Goal: Task Accomplishment & Management: Use online tool/utility

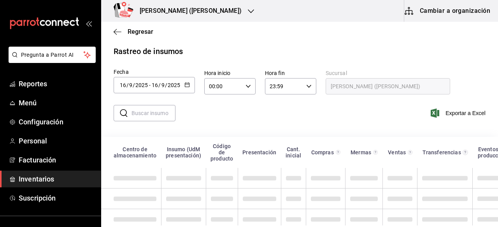
scroll to position [19, 0]
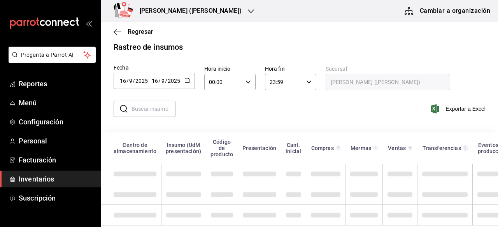
click at [157, 103] on input "text" at bounding box center [154, 109] width 44 height 16
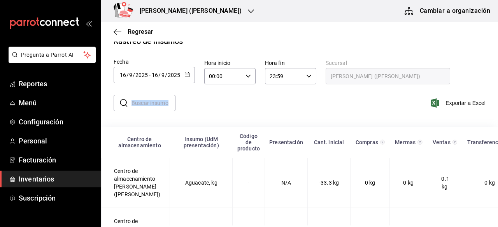
click at [195, 124] on div "​ ​ Exportar a Excel" at bounding box center [296, 106] width 403 height 41
click at [145, 102] on input "text" at bounding box center [154, 103] width 44 height 16
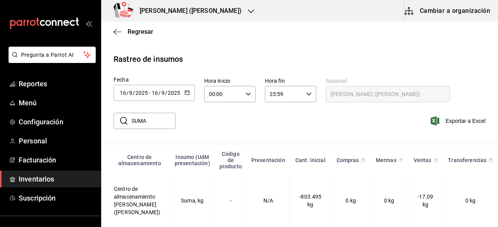
scroll to position [14, 0]
type input "SUMA"
click at [248, 14] on icon "button" at bounding box center [251, 11] width 6 height 6
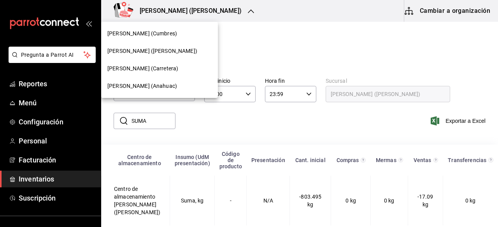
click at [159, 37] on span "[PERSON_NAME] (Cumbres)" at bounding box center [142, 34] width 70 height 8
click at [162, 33] on span "[PERSON_NAME] (Cumbres)" at bounding box center [142, 34] width 70 height 8
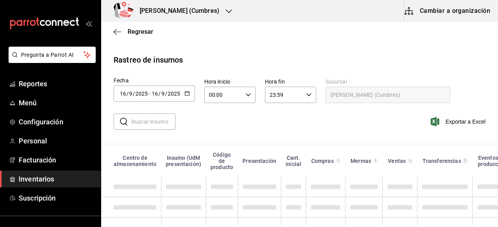
click at [146, 127] on input "text" at bounding box center [154, 122] width 44 height 16
type input "SUMA"
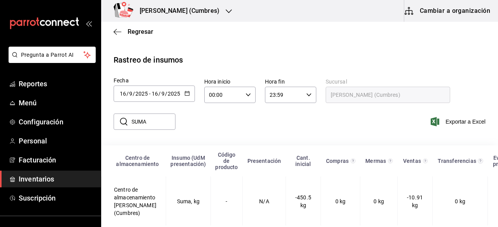
click at [215, 15] on div "[PERSON_NAME] (Cumbres)" at bounding box center [171, 11] width 128 height 22
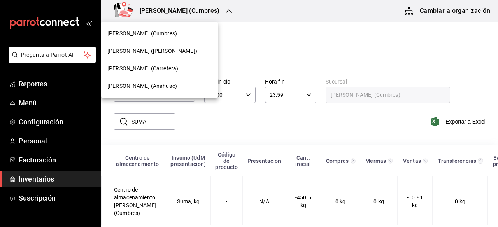
click at [150, 88] on span "[PERSON_NAME] (Anahuac)" at bounding box center [142, 86] width 70 height 8
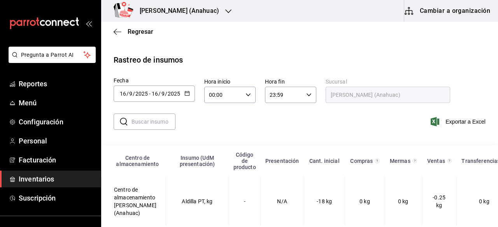
click at [160, 120] on input "text" at bounding box center [154, 122] width 44 height 16
type input "SUMA"
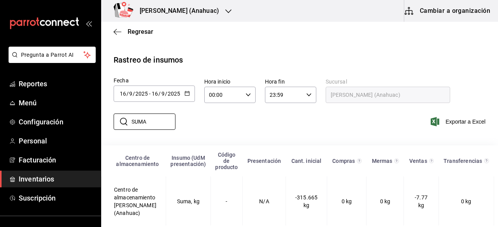
scroll to position [7, 0]
click at [32, 86] on span "Reportes" at bounding box center [57, 84] width 76 height 11
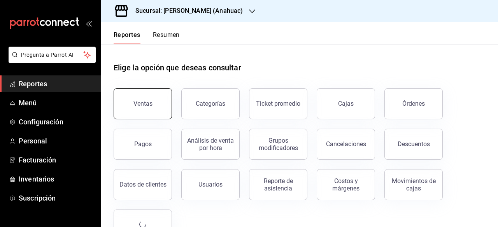
click at [152, 106] on button "Ventas" at bounding box center [143, 103] width 58 height 31
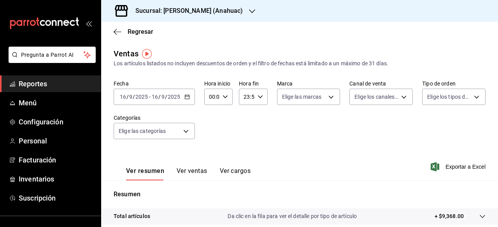
click at [187, 98] on icon "button" at bounding box center [186, 96] width 5 height 5
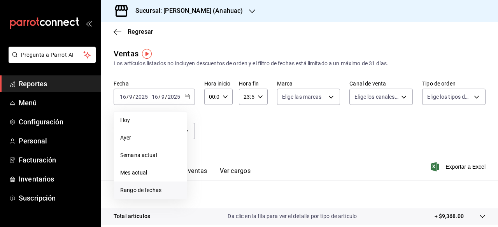
click at [141, 192] on span "Rango de fechas" at bounding box center [150, 190] width 60 height 8
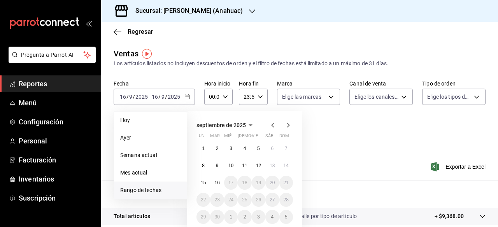
click at [274, 124] on icon "button" at bounding box center [272, 125] width 9 height 9
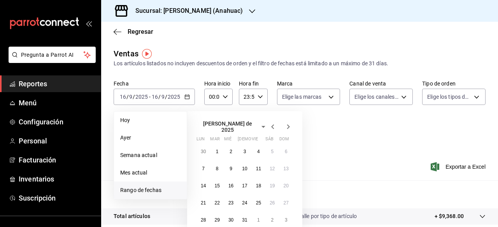
click at [274, 124] on icon "button" at bounding box center [272, 126] width 9 height 9
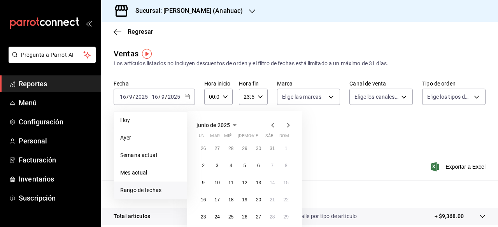
click at [274, 124] on icon "button" at bounding box center [272, 125] width 9 height 9
click at [244, 148] on abbr "1" at bounding box center [245, 148] width 3 height 5
click at [243, 146] on button "1" at bounding box center [245, 149] width 14 height 14
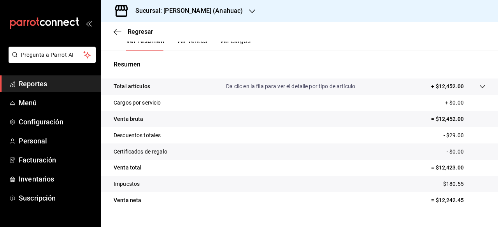
scroll to position [130, 0]
click at [249, 10] on icon "button" at bounding box center [252, 11] width 6 height 4
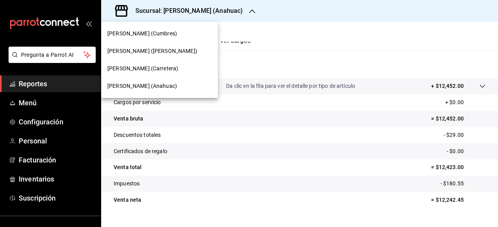
click at [196, 51] on div "[PERSON_NAME] ([PERSON_NAME])" at bounding box center [159, 51] width 104 height 8
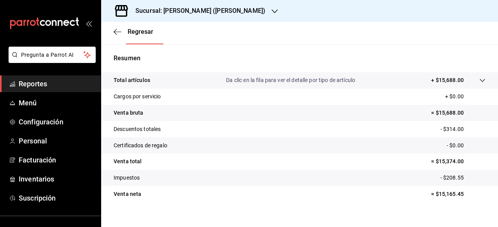
scroll to position [146, 0]
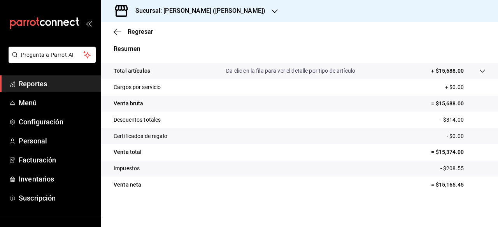
click at [272, 13] on icon "button" at bounding box center [275, 11] width 6 height 6
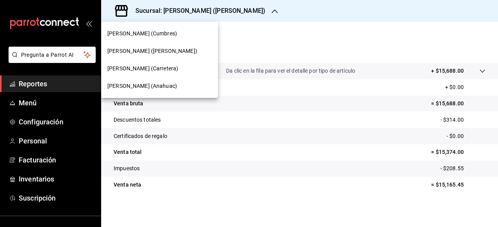
click at [164, 33] on span "[PERSON_NAME] (Cumbres)" at bounding box center [142, 34] width 70 height 8
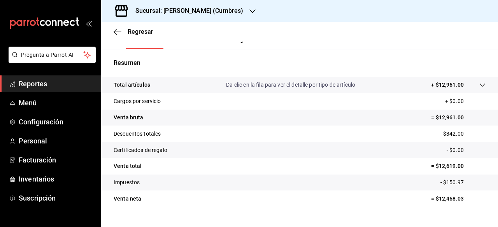
scroll to position [137, 0]
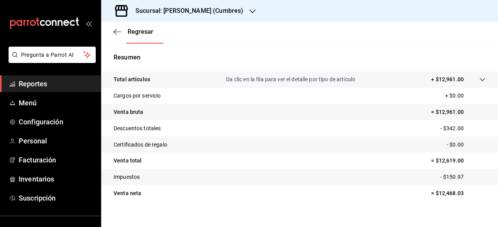
click at [249, 9] on icon "button" at bounding box center [252, 11] width 6 height 6
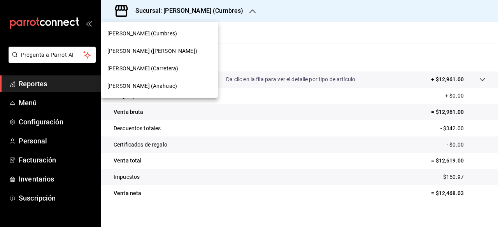
click at [167, 69] on div "[PERSON_NAME] (Carretera)" at bounding box center [159, 69] width 104 height 8
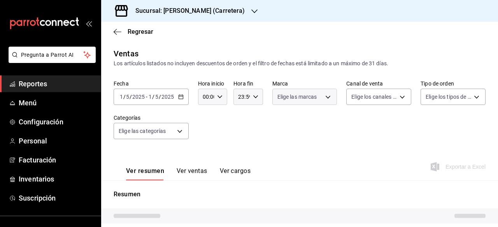
scroll to position [116, 0]
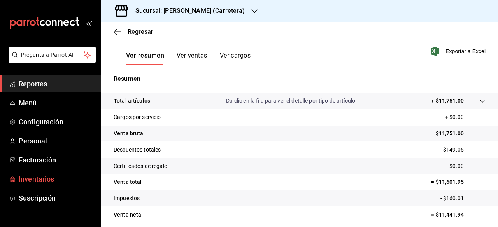
click at [39, 179] on span "Inventarios" at bounding box center [57, 179] width 76 height 11
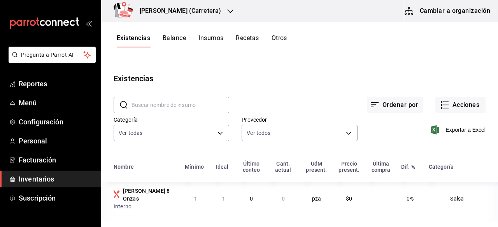
click at [282, 35] on button "Otros" at bounding box center [280, 40] width 16 height 13
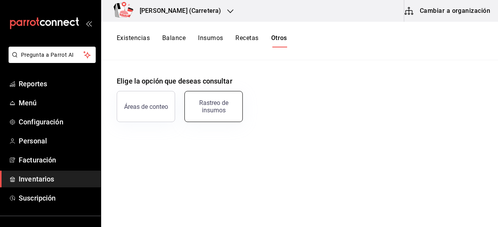
click at [230, 99] on button "Rastreo de insumos" at bounding box center [213, 106] width 58 height 31
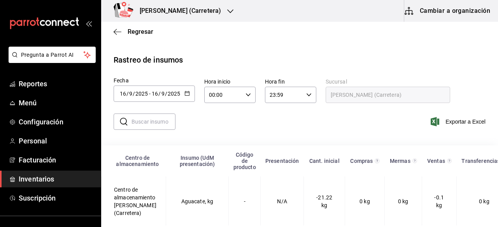
click at [188, 92] on icon "button" at bounding box center [186, 93] width 5 height 5
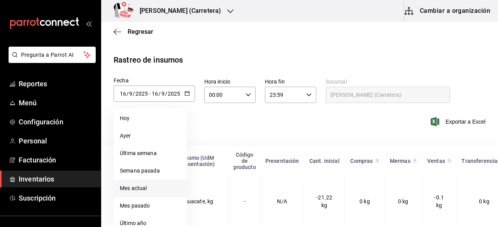
scroll to position [49, 0]
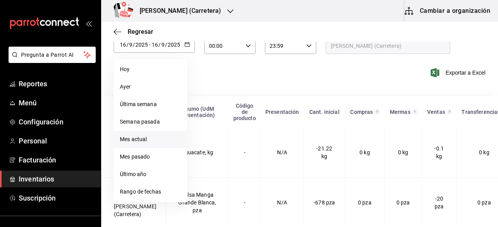
click at [149, 191] on li "Rango de fechas" at bounding box center [151, 192] width 74 height 18
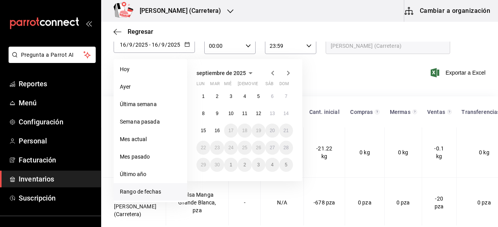
click at [274, 75] on icon "button" at bounding box center [272, 72] width 9 height 9
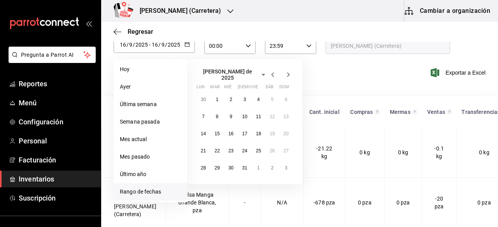
click at [274, 75] on icon "button" at bounding box center [272, 74] width 9 height 9
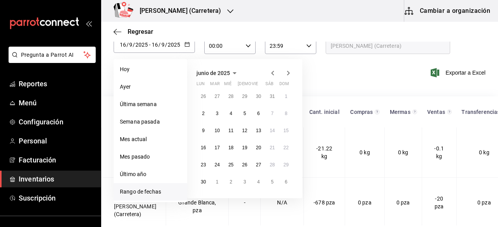
click at [274, 75] on icon "button" at bounding box center [272, 72] width 9 height 9
click at [242, 95] on button "1" at bounding box center [245, 96] width 14 height 14
type input "[DATE]"
type input "1"
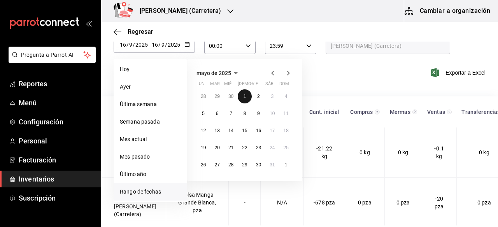
type input "5"
type input "[DATE]"
type input "1"
type input "5"
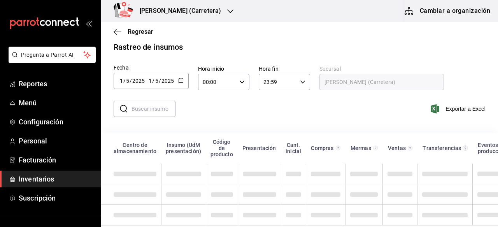
scroll to position [19, 0]
click at [167, 103] on input "text" at bounding box center [154, 109] width 44 height 16
type input "SUMA"
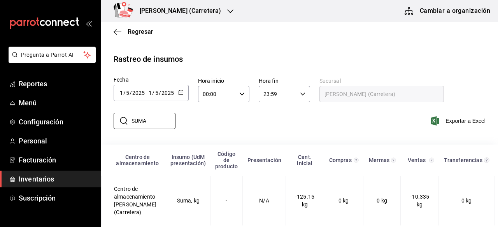
scroll to position [7, 0]
click at [210, 13] on div "Don Macizo (Carretera)" at bounding box center [171, 11] width 129 height 22
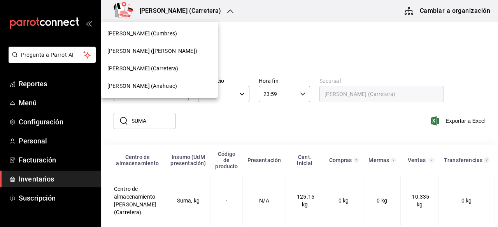
click at [180, 50] on span "Don Macizo (Humberto Lobo)" at bounding box center [152, 51] width 90 height 8
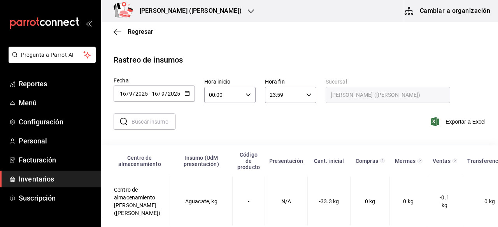
click at [186, 96] on button "button" at bounding box center [186, 94] width 5 height 7
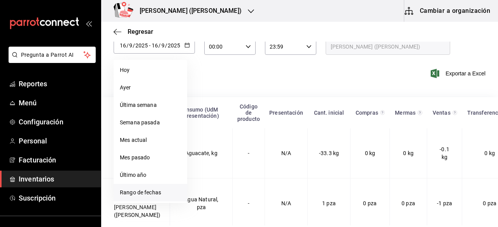
scroll to position [63, 0]
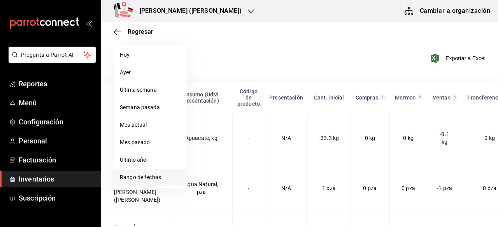
click at [146, 176] on li "Rango de fechas" at bounding box center [151, 178] width 74 height 18
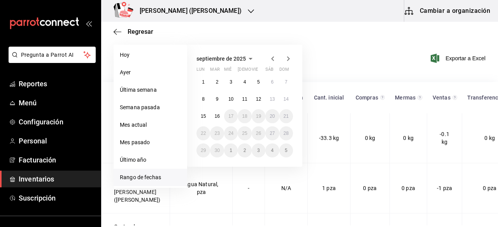
click at [273, 58] on icon "button" at bounding box center [272, 58] width 9 height 9
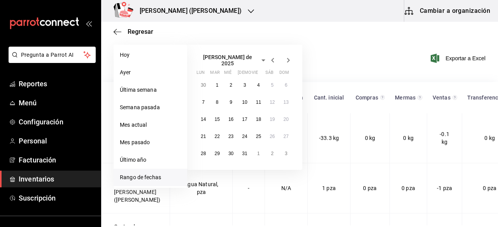
click at [273, 58] on icon "button" at bounding box center [272, 60] width 9 height 9
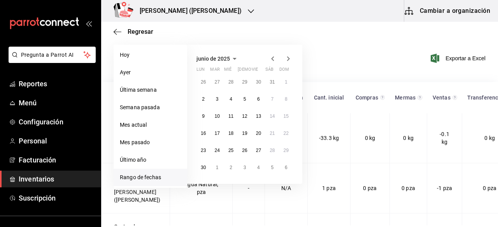
click at [273, 58] on icon "button" at bounding box center [272, 58] width 9 height 9
click at [246, 82] on button "1" at bounding box center [245, 82] width 14 height 14
type input "[DATE]"
type input "1"
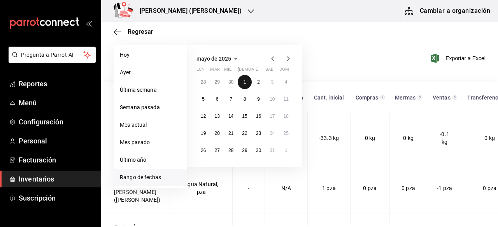
type input "5"
type input "[DATE]"
type input "1"
type input "5"
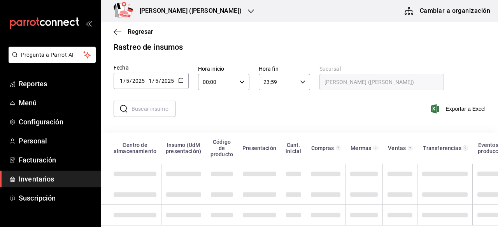
scroll to position [19, 0]
click at [166, 101] on input "text" at bounding box center [154, 109] width 44 height 16
type input "SUMA"
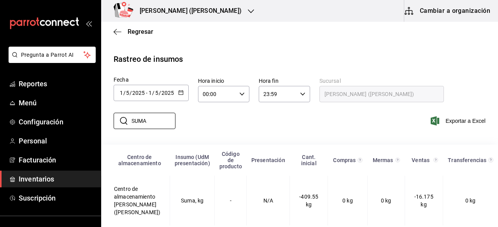
click at [248, 12] on icon "button" at bounding box center [251, 11] width 6 height 4
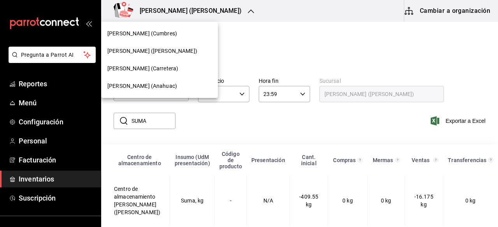
click at [156, 33] on span "[PERSON_NAME] (Cumbres)" at bounding box center [142, 34] width 70 height 8
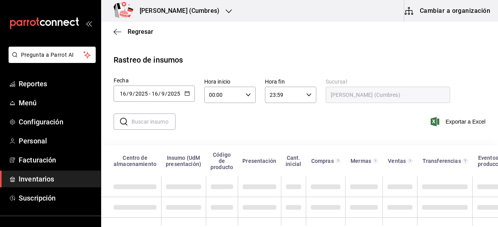
click at [188, 94] on icon "button" at bounding box center [186, 93] width 5 height 5
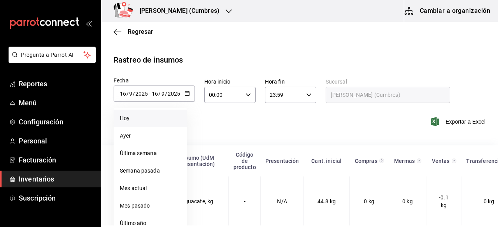
scroll to position [40, 0]
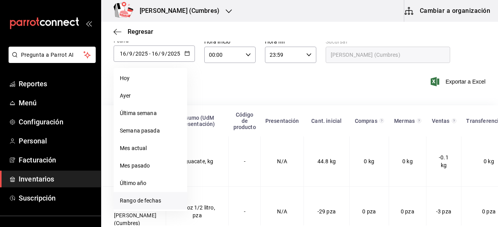
click at [149, 199] on li "Rango de fechas" at bounding box center [151, 201] width 74 height 18
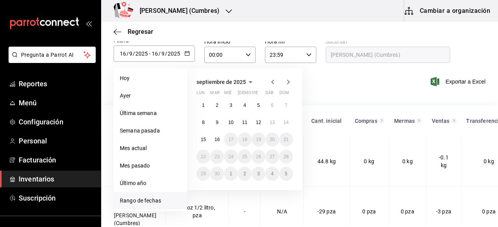
click at [270, 82] on icon "button" at bounding box center [272, 81] width 9 height 9
click at [270, 83] on icon "button" at bounding box center [272, 81] width 9 height 9
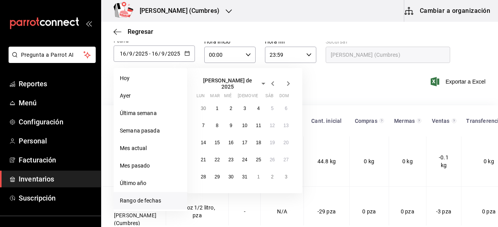
click at [270, 84] on icon "button" at bounding box center [272, 83] width 9 height 9
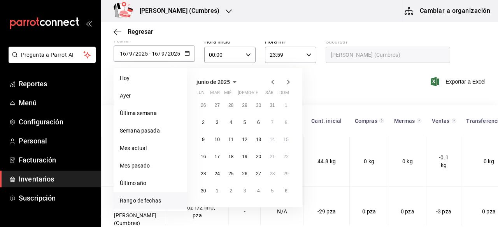
click at [270, 84] on icon "button" at bounding box center [272, 81] width 9 height 9
click at [244, 106] on abbr "1" at bounding box center [245, 105] width 3 height 5
type input "[DATE]"
type input "1"
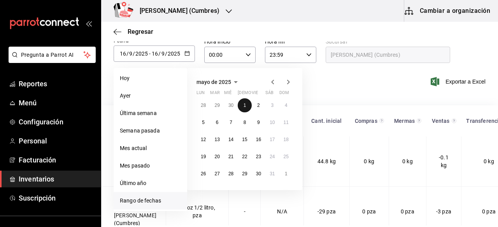
type input "5"
type input "[DATE]"
type input "1"
type input "5"
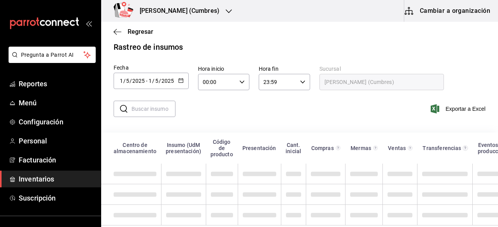
scroll to position [19, 0]
click at [153, 103] on div "​ ​ Exportar a Excel" at bounding box center [296, 111] width 403 height 41
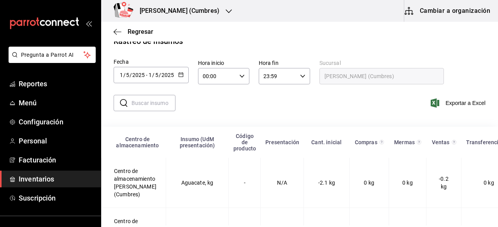
scroll to position [40, 0]
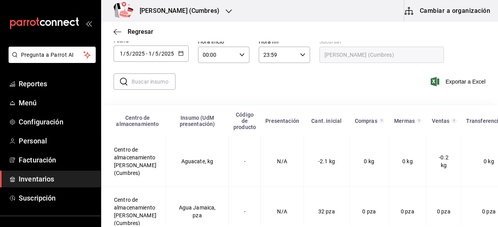
click at [161, 80] on input "text" at bounding box center [154, 82] width 44 height 16
type input "SUMA"
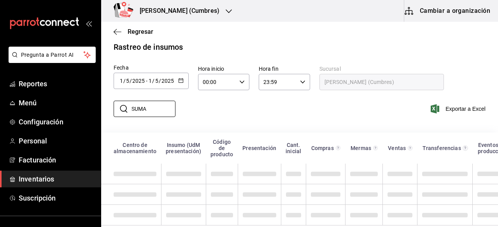
scroll to position [7, 0]
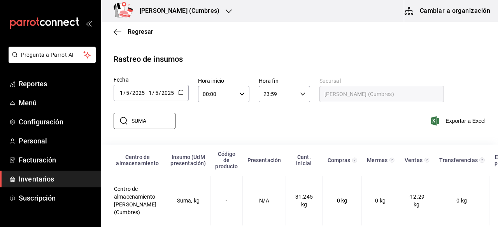
click at [210, 10] on div "Don Macizo (Cumbres)" at bounding box center [171, 11] width 128 height 22
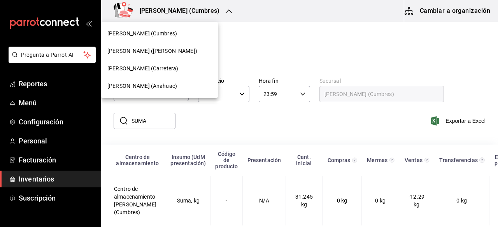
click at [172, 70] on div "Don Macizo (Carretera)" at bounding box center [159, 69] width 104 height 8
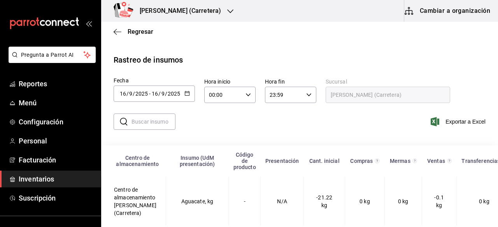
click at [185, 94] on icon "button" at bounding box center [186, 93] width 5 height 5
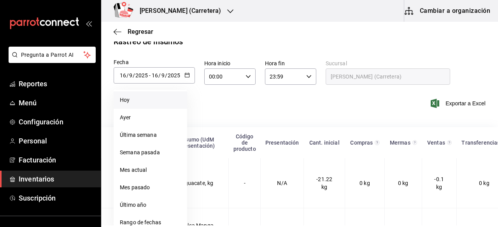
scroll to position [45, 0]
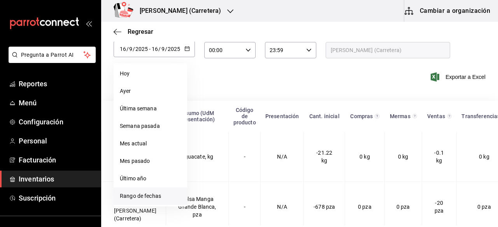
click at [146, 193] on li "Rango de fechas" at bounding box center [151, 197] width 74 height 18
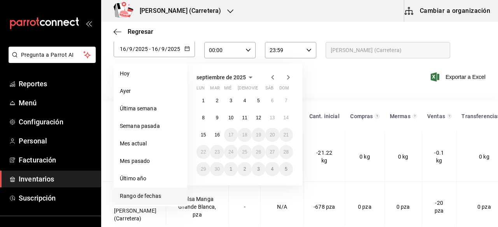
click at [273, 76] on icon "button" at bounding box center [272, 77] width 3 height 5
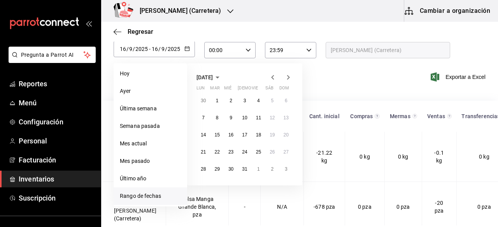
click at [273, 76] on icon "button" at bounding box center [272, 77] width 3 height 5
click at [244, 101] on abbr "1" at bounding box center [245, 100] width 3 height 5
type input "[DATE]"
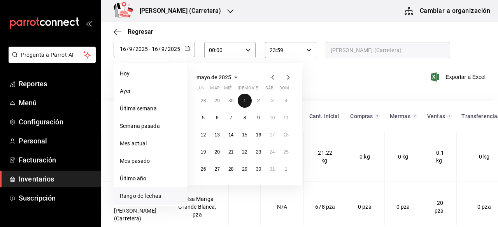
type input "1"
type input "5"
type input "[DATE]"
type input "1"
type input "5"
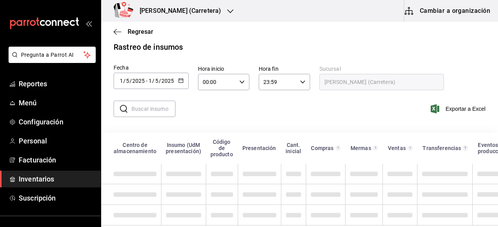
scroll to position [19, 0]
click at [160, 102] on input "text" at bounding box center [154, 109] width 44 height 16
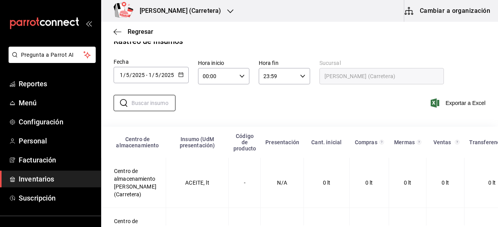
type input "SUMA"
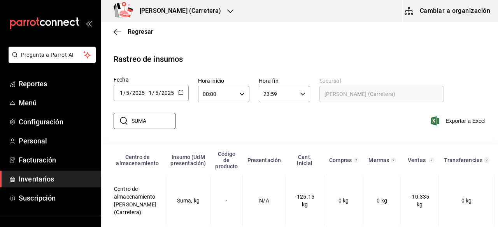
scroll to position [7, 0]
click at [227, 10] on icon "button" at bounding box center [230, 11] width 6 height 6
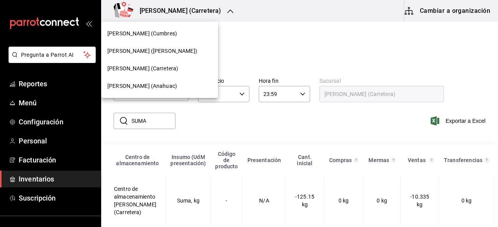
click at [161, 87] on span "[PERSON_NAME] (Anahuac)" at bounding box center [142, 86] width 70 height 8
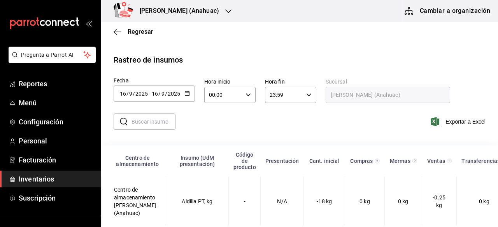
click at [188, 93] on icon "button" at bounding box center [186, 93] width 5 height 5
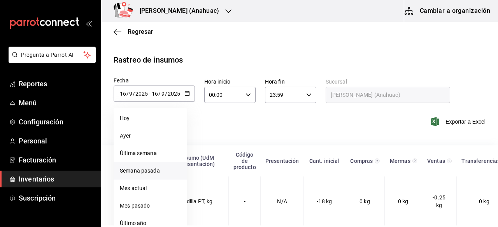
scroll to position [60, 0]
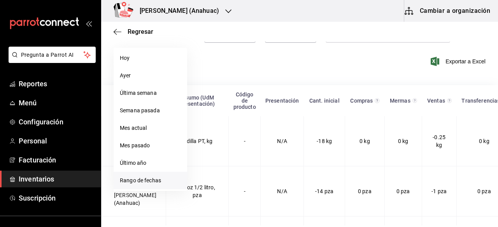
click at [156, 181] on li "Rango de fechas" at bounding box center [151, 181] width 74 height 18
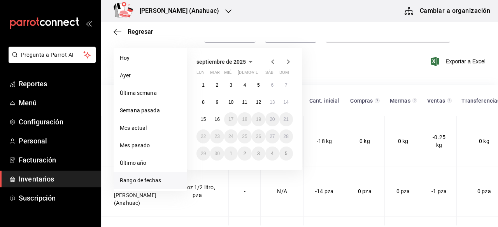
click at [272, 59] on icon "button" at bounding box center [272, 61] width 9 height 9
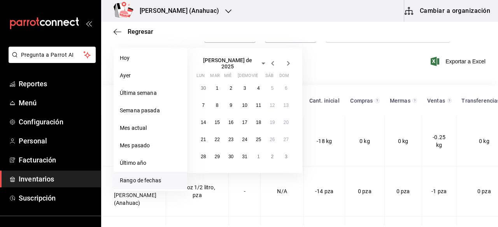
click at [272, 59] on icon "button" at bounding box center [272, 63] width 9 height 9
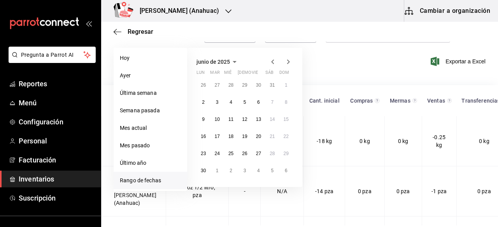
click at [272, 59] on icon "button" at bounding box center [272, 61] width 9 height 9
click at [244, 85] on abbr "1" at bounding box center [245, 84] width 3 height 5
type input "[DATE]"
type input "1"
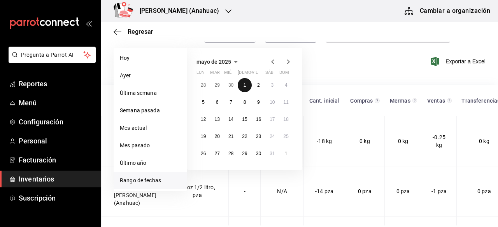
type input "5"
type input "[DATE]"
type input "1"
type input "5"
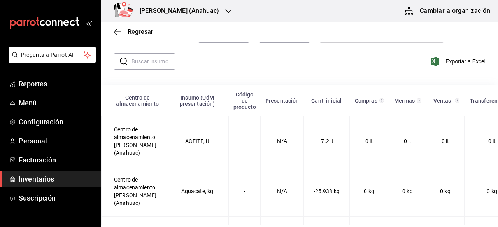
click at [151, 60] on input "text" at bounding box center [154, 62] width 44 height 16
type input "SUMA"
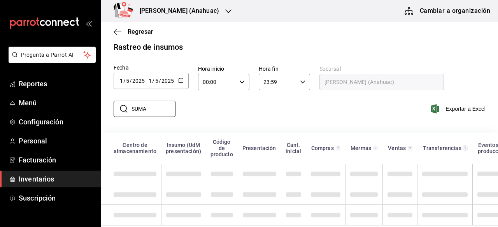
scroll to position [7, 0]
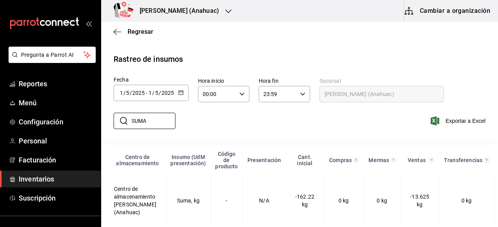
click at [158, 78] on div "Fecha [DATE] [DATE] - [DATE] [DATE] mayo de 2025 lun mar [PERSON_NAME] vie sáb …" at bounding box center [151, 90] width 75 height 28
